Goal: Transaction & Acquisition: Purchase product/service

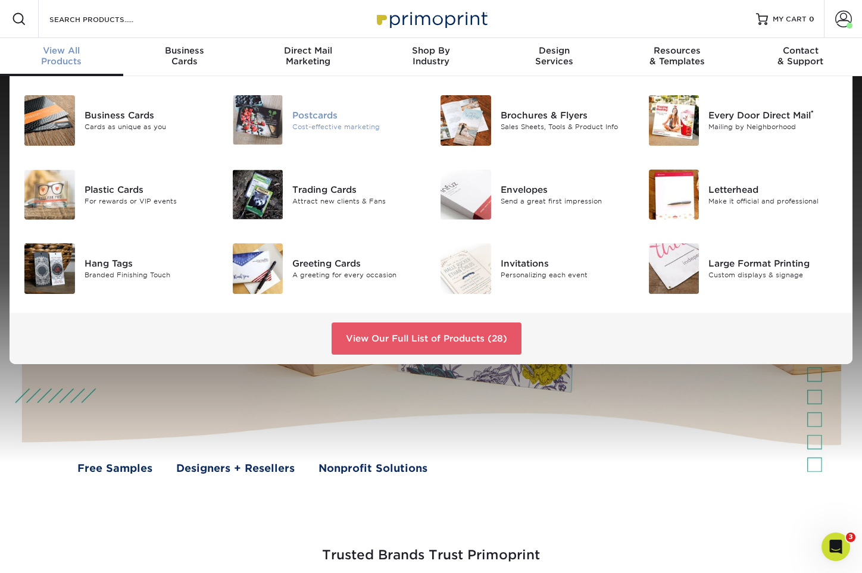
click at [258, 101] on img at bounding box center [258, 119] width 51 height 49
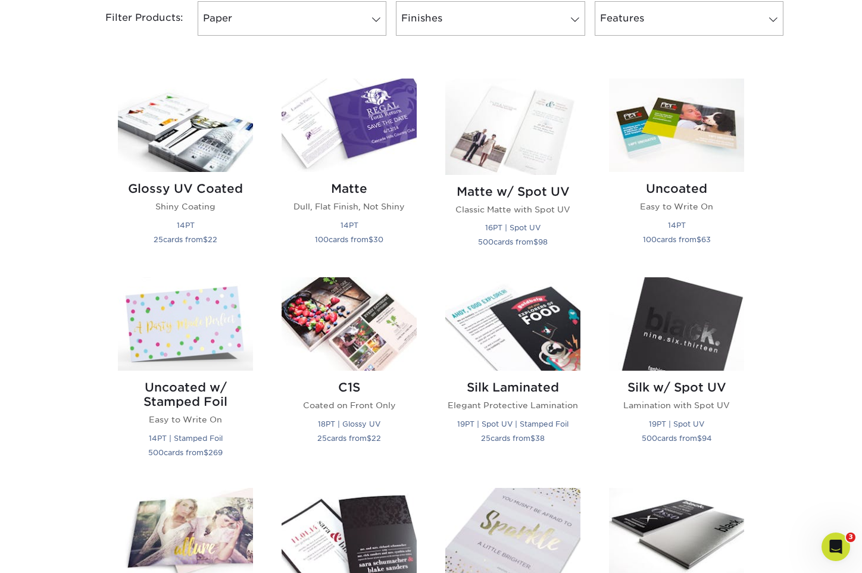
scroll to position [446, 0]
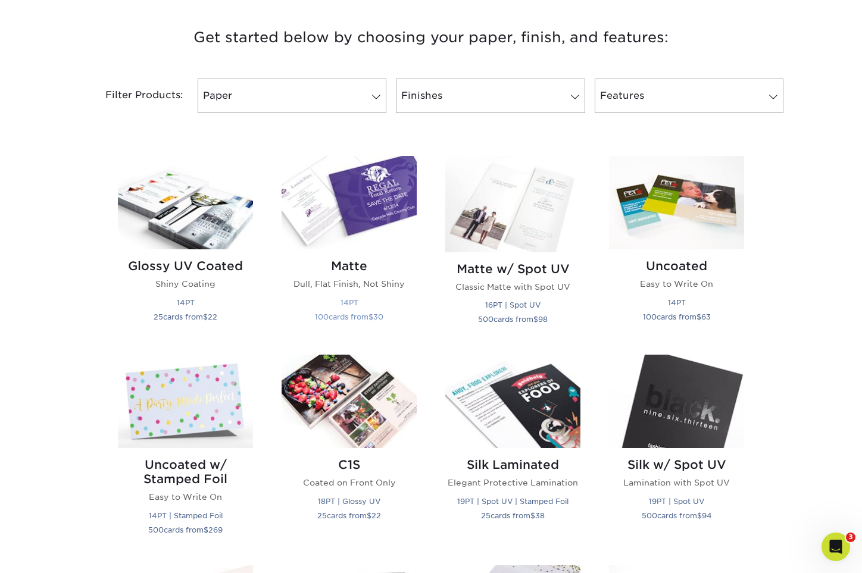
click at [382, 215] on img at bounding box center [349, 202] width 135 height 93
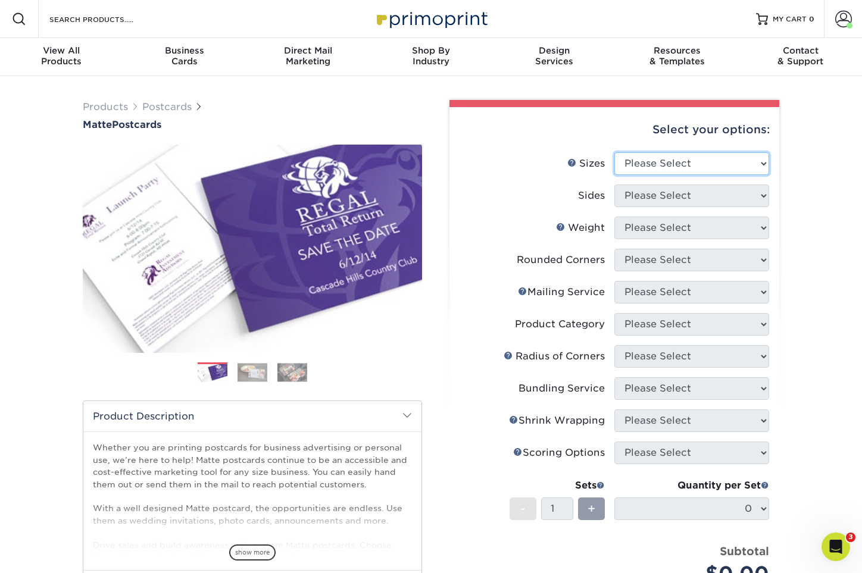
select select "3.00x5.00"
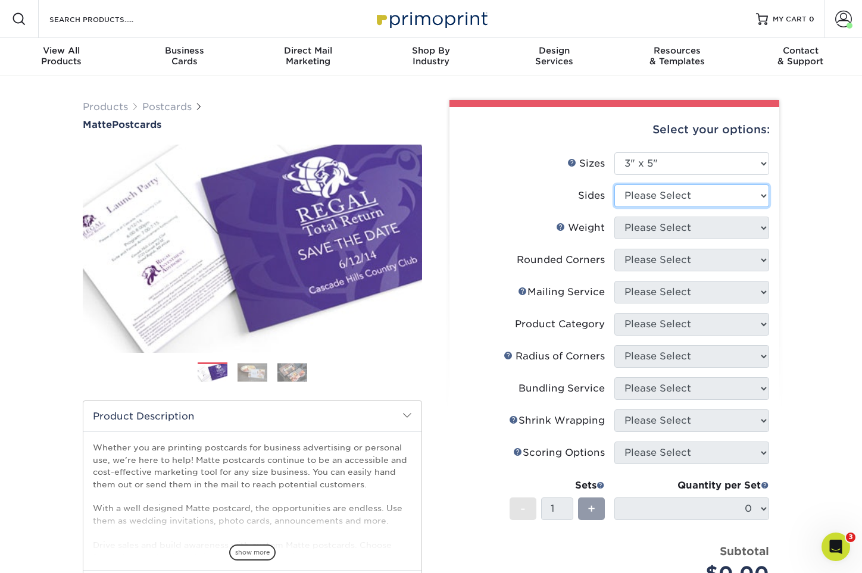
select select "13abbda7-1d64-4f25-8bb2-c179b224825d"
select select "14PT"
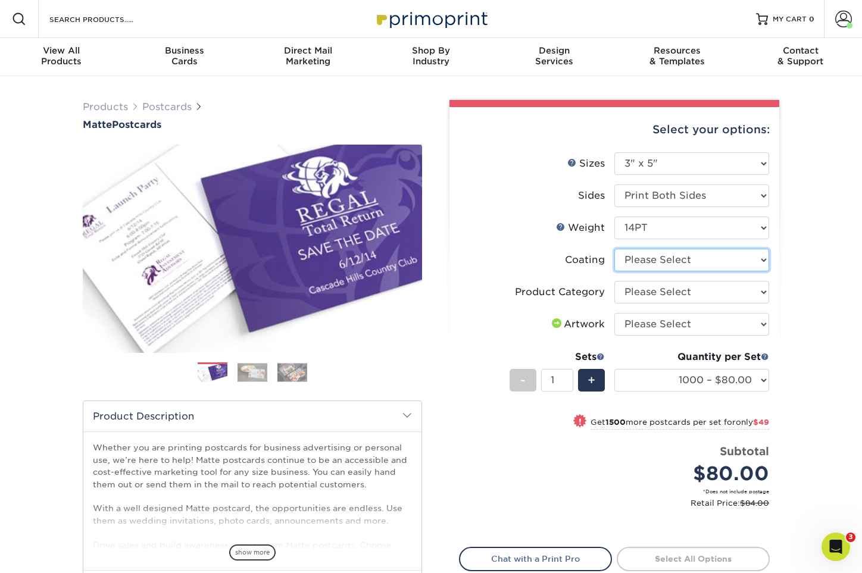
select select "121bb7b5-3b4d-429f-bd8d-bbf80e953313"
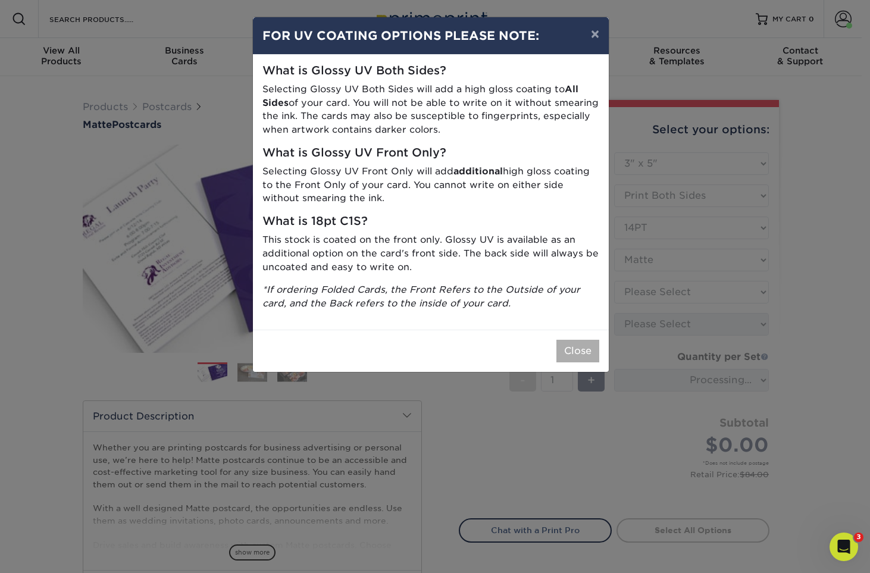
click at [584, 343] on button "Close" at bounding box center [578, 351] width 43 height 23
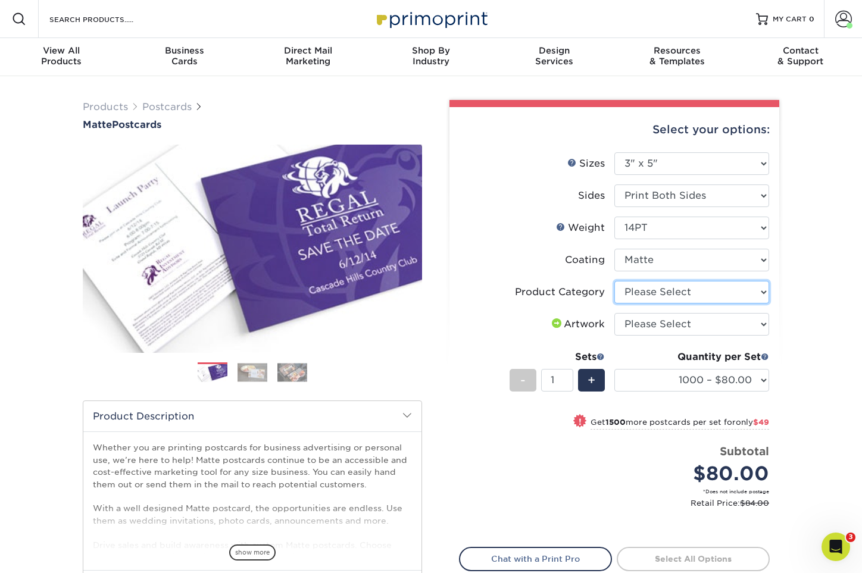
select select "9b7272e0-d6c8-4c3c-8e97-d3a1bcdab858"
select select "upload"
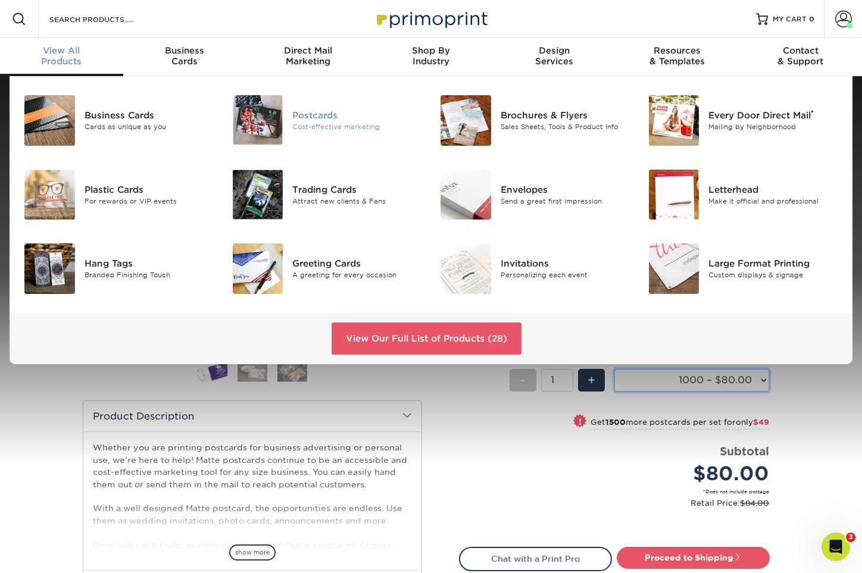
select select "1000 – $80.00"
click at [319, 119] on div "Postcards" at bounding box center [357, 114] width 130 height 13
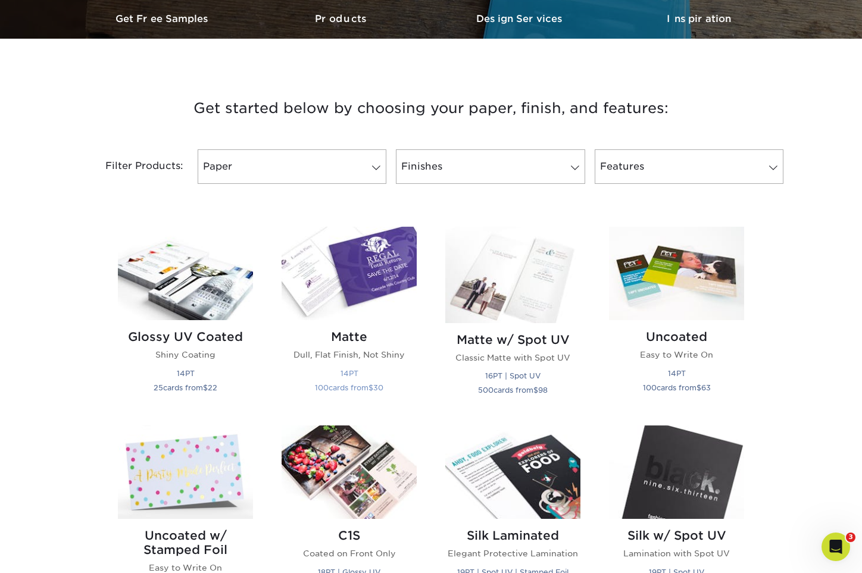
click at [351, 383] on small "100 cards from $ 30" at bounding box center [349, 387] width 68 height 9
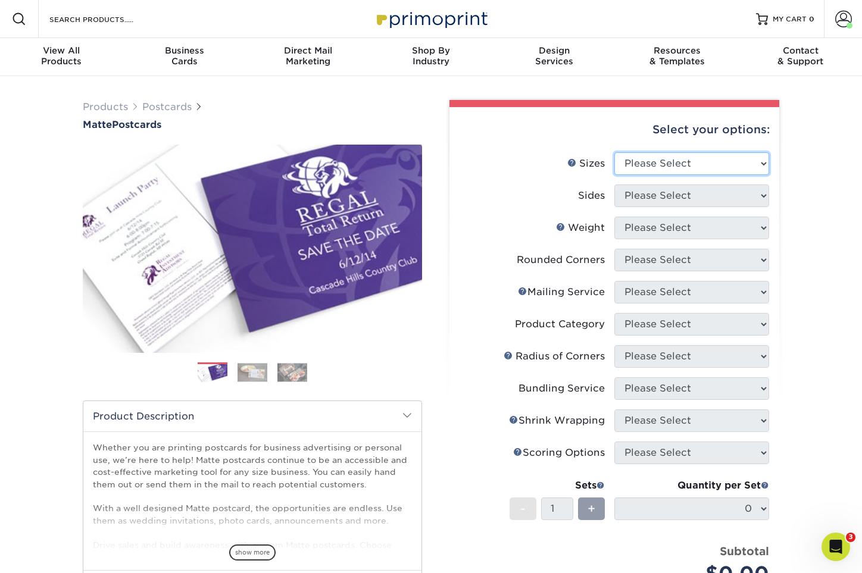
select select "3.00x4.00"
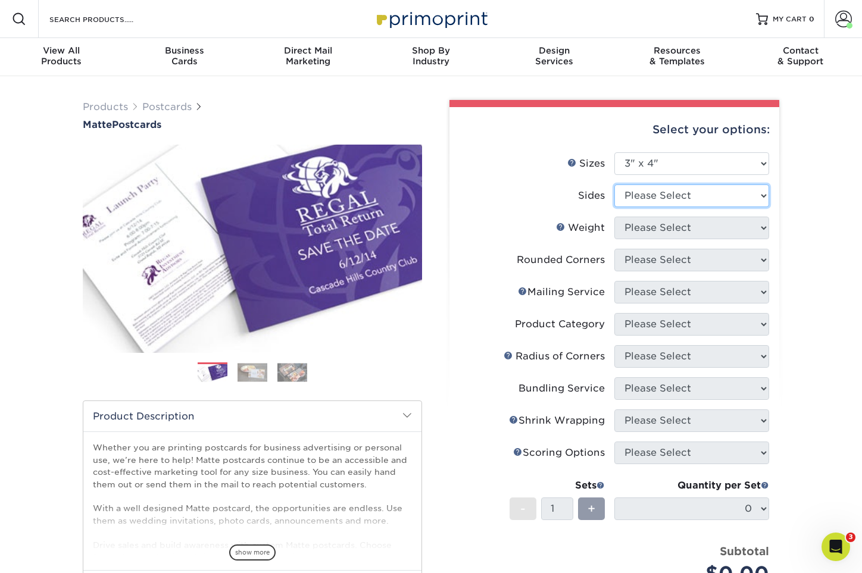
select select "13abbda7-1d64-4f25-8bb2-c179b224825d"
select select "14PT"
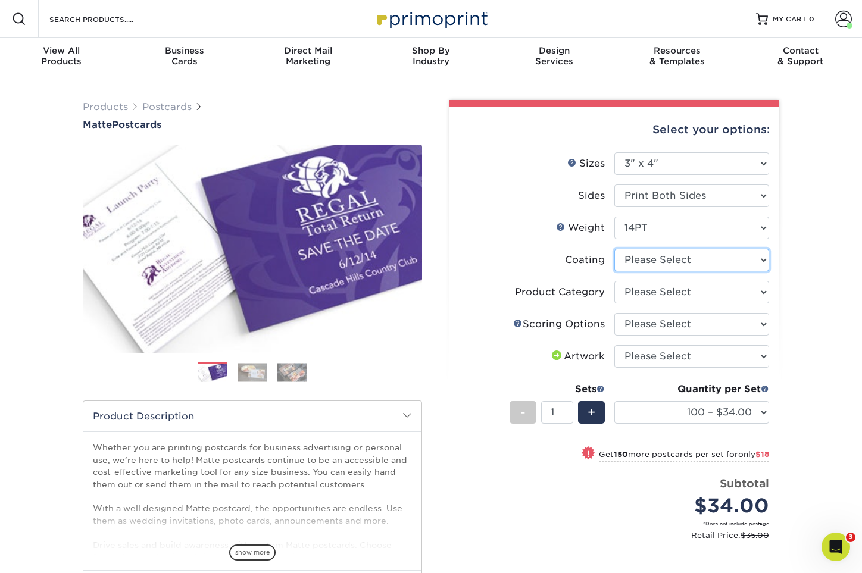
select select "121bb7b5-3b4d-429f-bd8d-bbf80e953313"
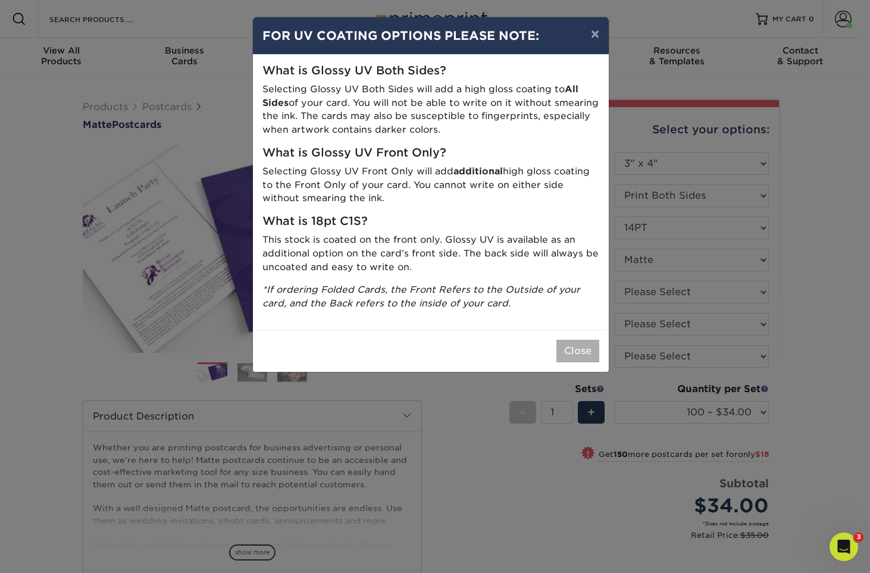
click at [582, 340] on button "Close" at bounding box center [578, 351] width 43 height 23
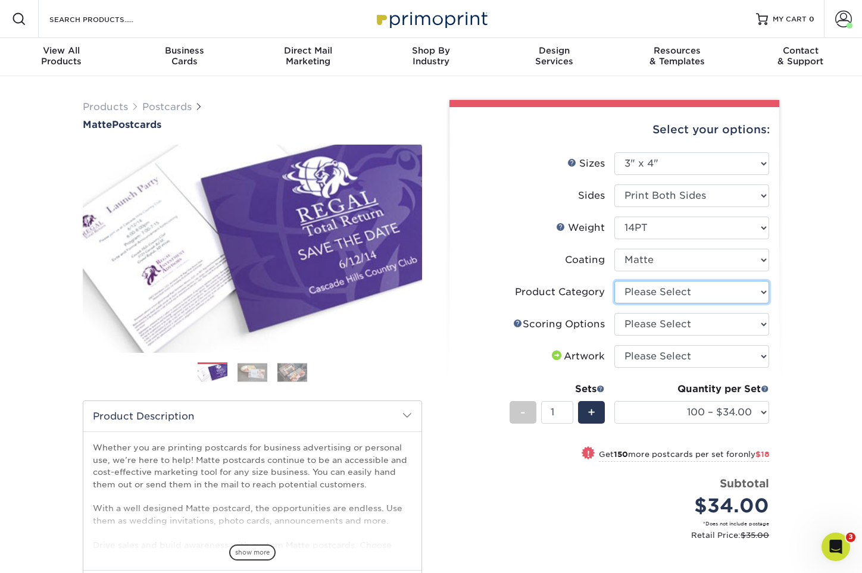
select select "9b7272e0-d6c8-4c3c-8e97-d3a1bcdab858"
select select "16ebe401-5398-422d-8cb0-f3adbb82deb5"
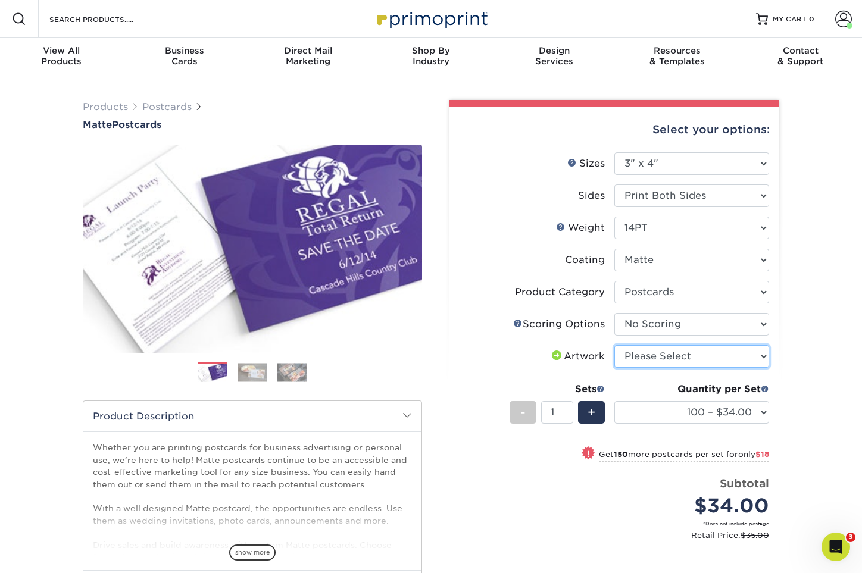
select select "upload"
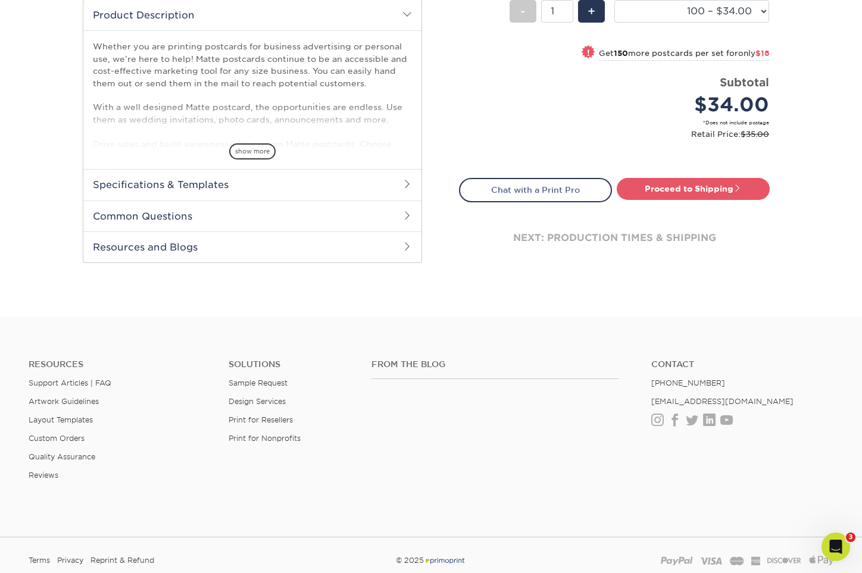
scroll to position [320, 0]
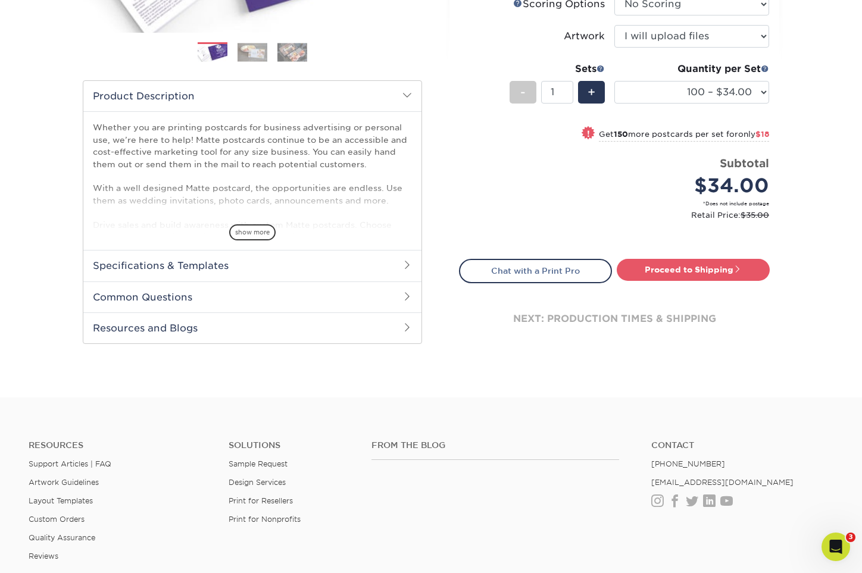
click at [216, 264] on h2 "Specifications & Templates" at bounding box center [252, 265] width 338 height 31
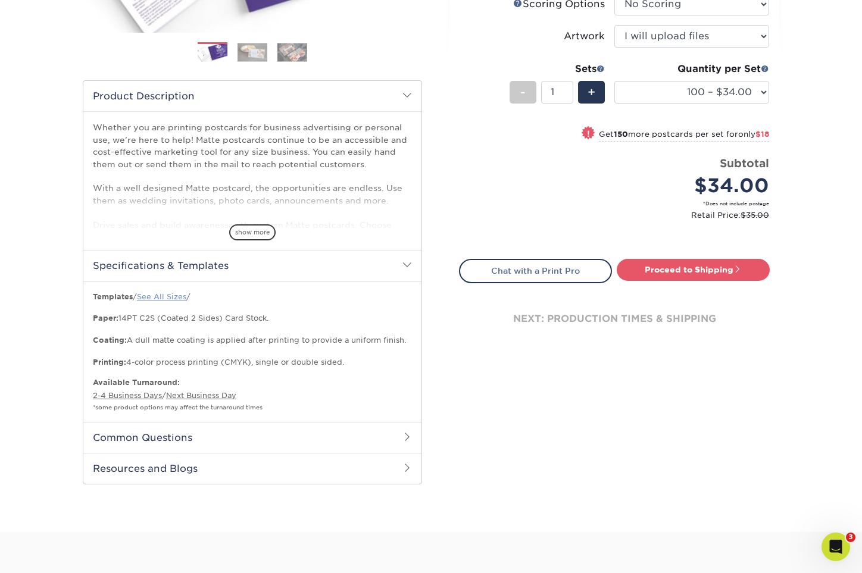
click at [164, 299] on link "See All Sizes" at bounding box center [161, 296] width 49 height 9
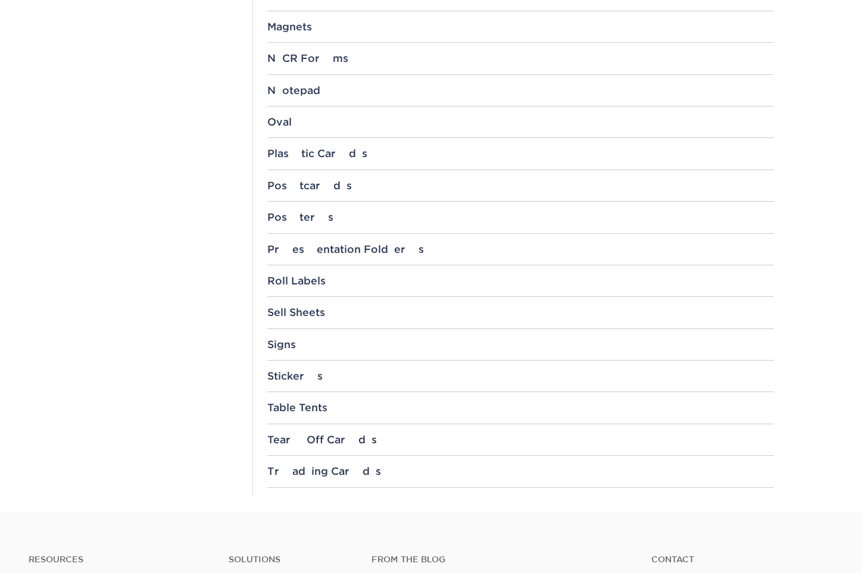
scroll to position [1052, 0]
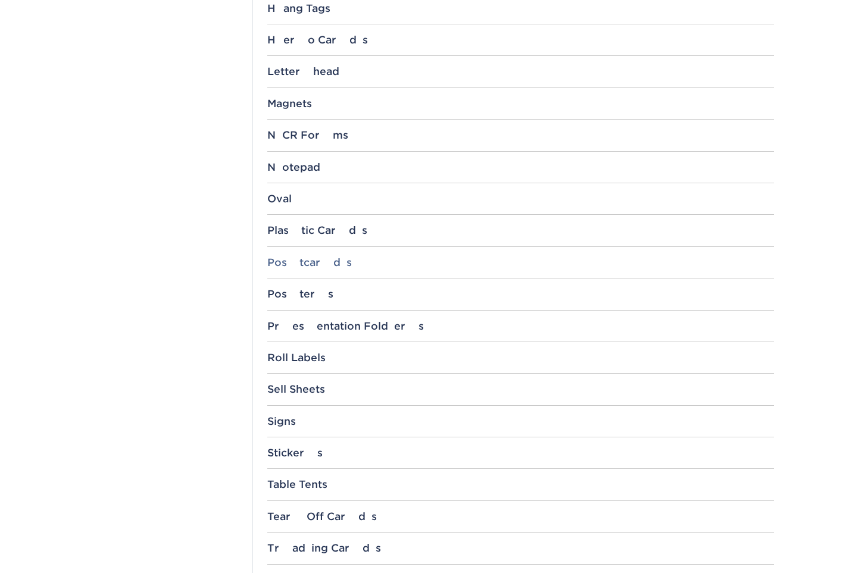
click at [305, 257] on div "Postcards" at bounding box center [520, 263] width 507 height 12
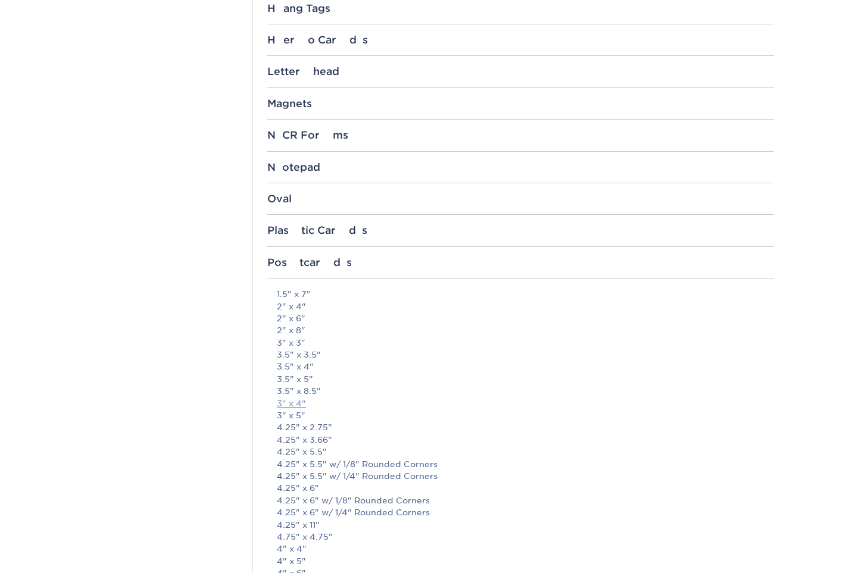
click at [291, 399] on link "3" x 4"" at bounding box center [291, 404] width 29 height 10
